Goal: Information Seeking & Learning: Learn about a topic

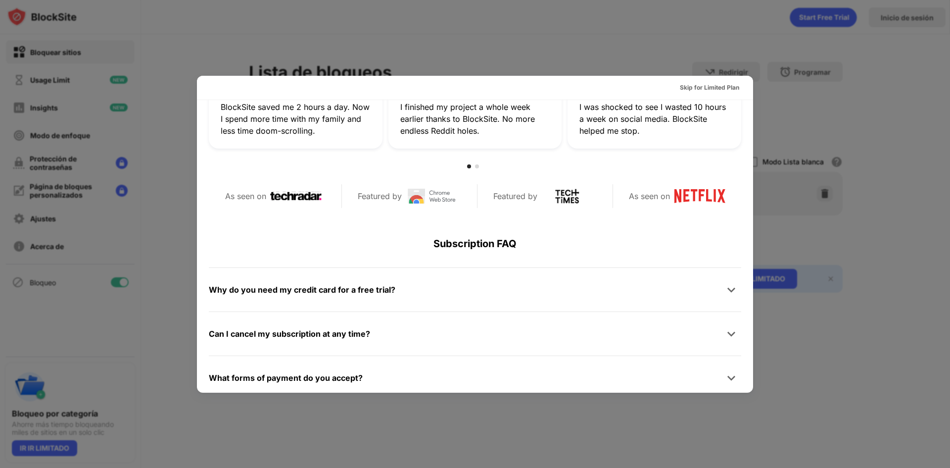
scroll to position [483, 0]
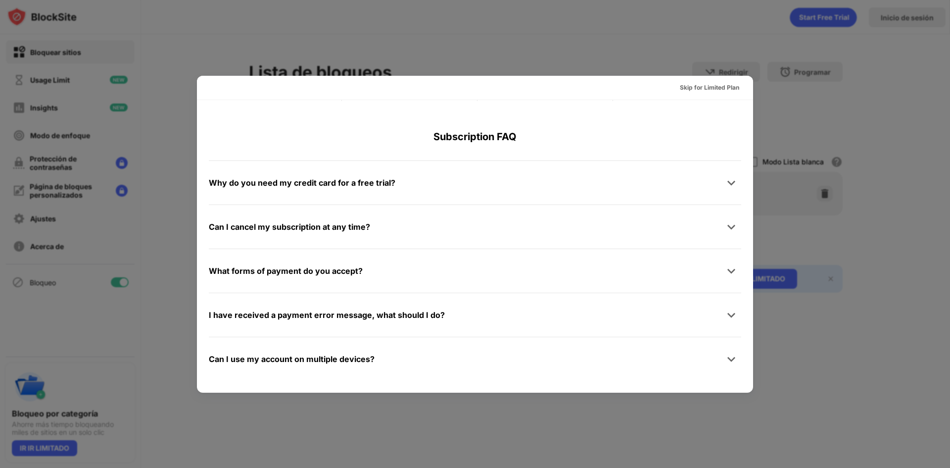
click at [356, 372] on div "Can I use my account on multiple devices? Yes! When you get BlockSite Unlimited…" at bounding box center [475, 359] width 532 height 44
click at [360, 362] on div "Can I use my account on multiple devices?" at bounding box center [292, 359] width 166 height 14
drag, startPoint x: 351, startPoint y: 199, endPoint x: 348, endPoint y: 191, distance: 8.5
click at [350, 198] on div "Why do you need my credit card for a free trial? We ask for your credit card to…" at bounding box center [475, 182] width 532 height 44
click at [348, 184] on div "Why do you need my credit card for a free trial?" at bounding box center [302, 183] width 187 height 14
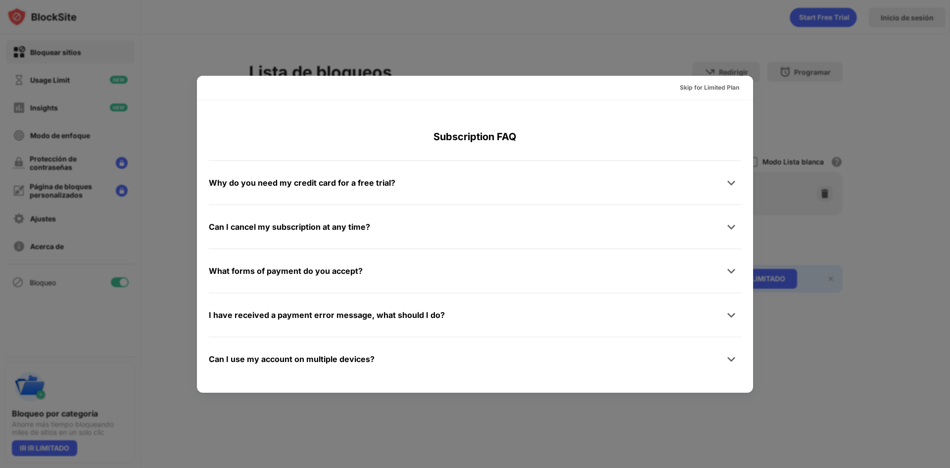
scroll to position [0, 0]
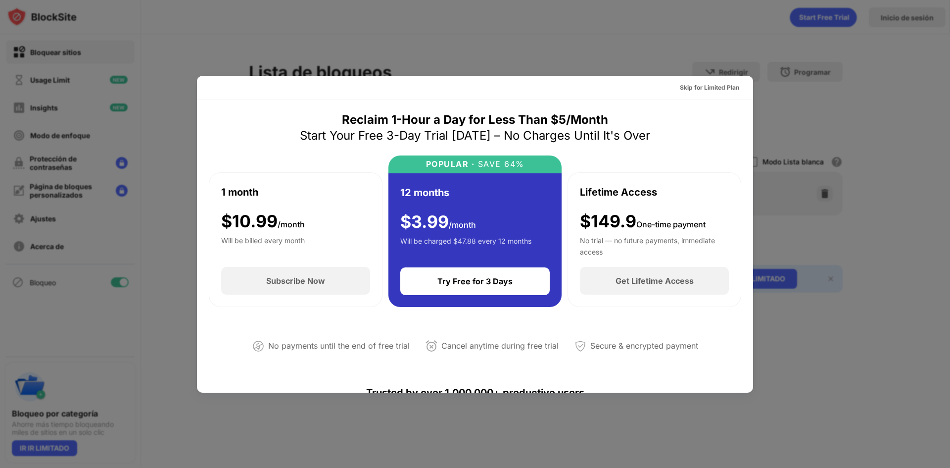
drag, startPoint x: 464, startPoint y: 52, endPoint x: 465, endPoint y: 76, distance: 23.3
click at [465, 467] on div "Skip for Limited Plan Reclaim 1-Hour a Day for Less Than $5/Month Start Your Fr…" at bounding box center [475, 468] width 950 height 0
click at [369, 32] on div at bounding box center [475, 234] width 950 height 468
click at [676, 86] on div "Skip for Limited Plan" at bounding box center [709, 88] width 75 height 16
click at [692, 84] on div "Skip for Limited Plan" at bounding box center [475, 88] width 556 height 24
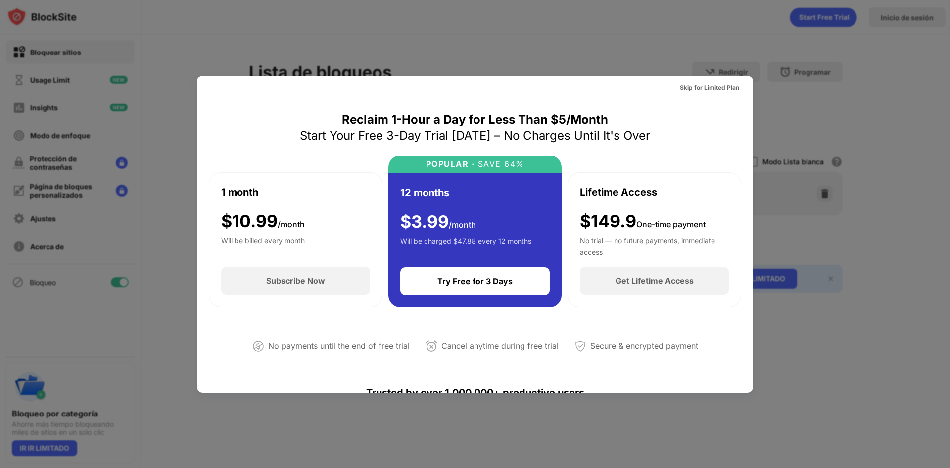
click at [694, 90] on div "Skip for Limited Plan" at bounding box center [475, 88] width 556 height 24
click at [689, 93] on div "Skip for Limited Plan" at bounding box center [475, 88] width 556 height 24
click at [688, 90] on div "Skip for Limited Plan" at bounding box center [475, 88] width 556 height 24
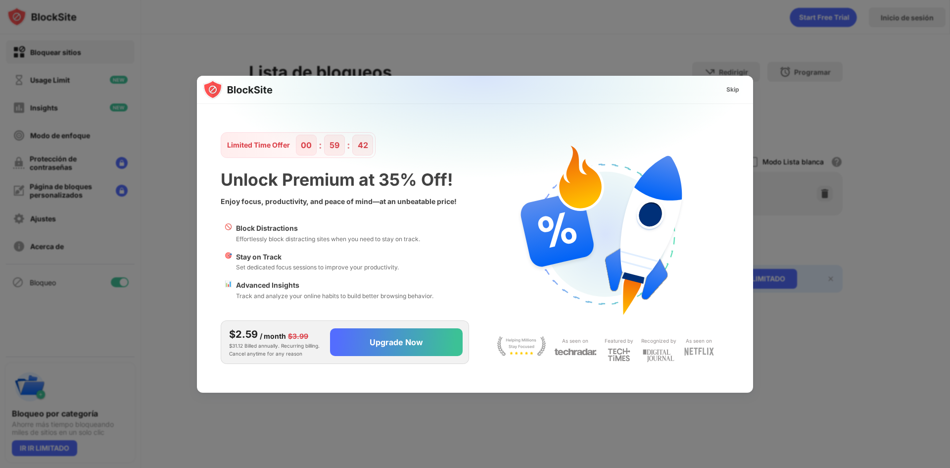
click at [686, 89] on div "Skip" at bounding box center [475, 90] width 556 height 28
click at [686, 87] on div "Skip" at bounding box center [475, 90] width 556 height 28
click at [686, 87] on img at bounding box center [481, 174] width 556 height 196
click at [752, 89] on img at bounding box center [481, 174] width 556 height 196
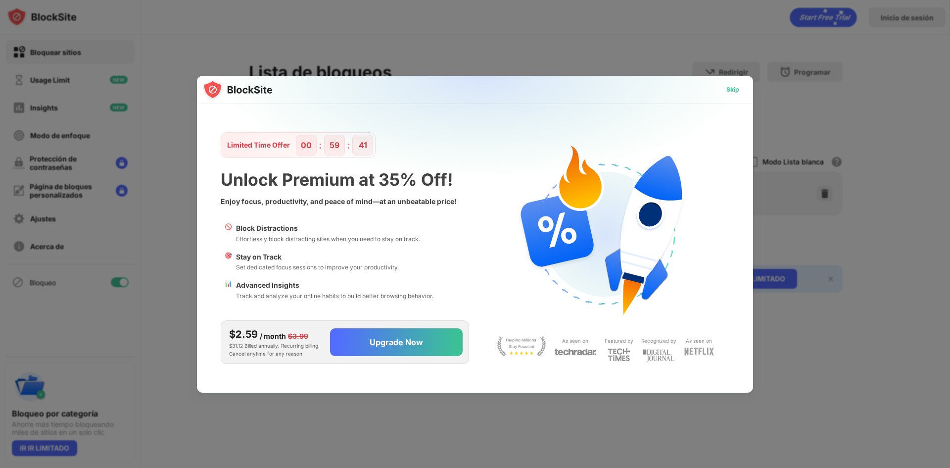
click at [724, 91] on div "Skip" at bounding box center [733, 90] width 29 height 16
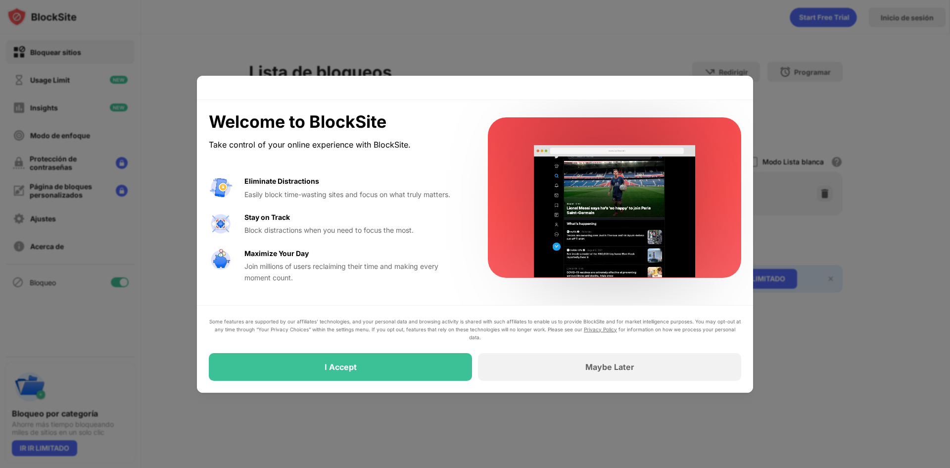
click at [724, 91] on div at bounding box center [475, 88] width 556 height 24
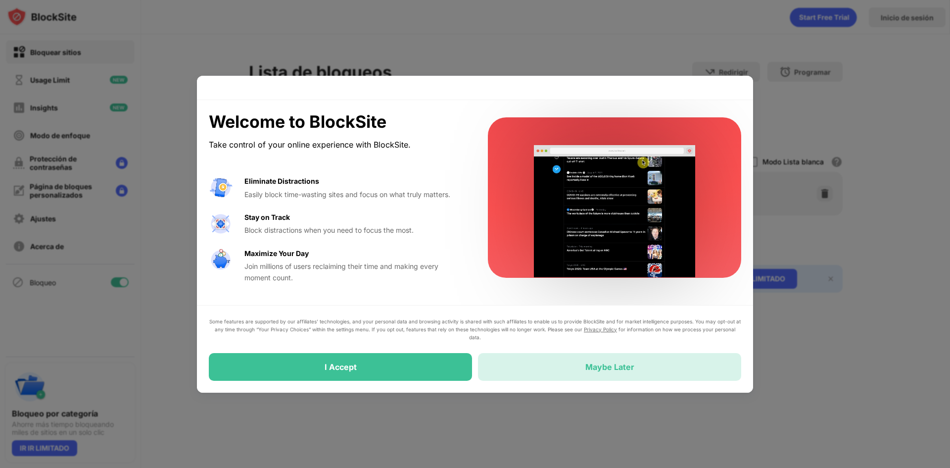
click at [554, 378] on div "Maybe Later" at bounding box center [609, 367] width 263 height 28
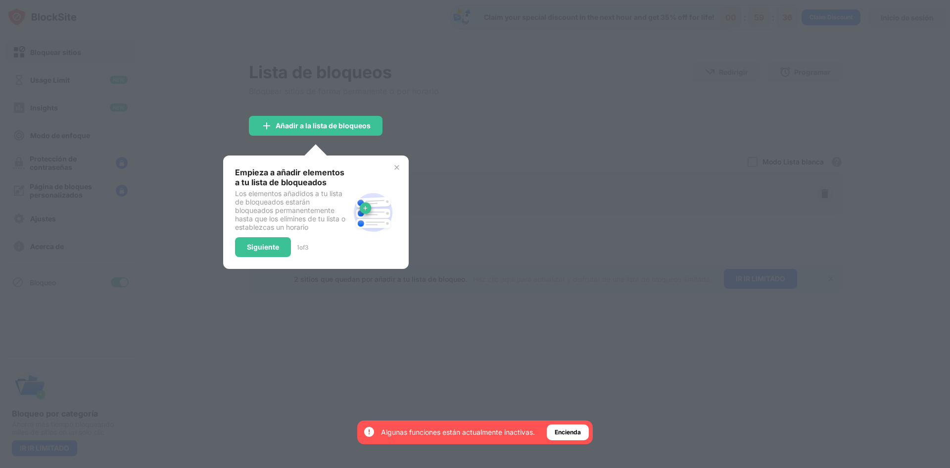
click at [399, 168] on img at bounding box center [397, 167] width 8 height 8
